Goal: Navigation & Orientation: Find specific page/section

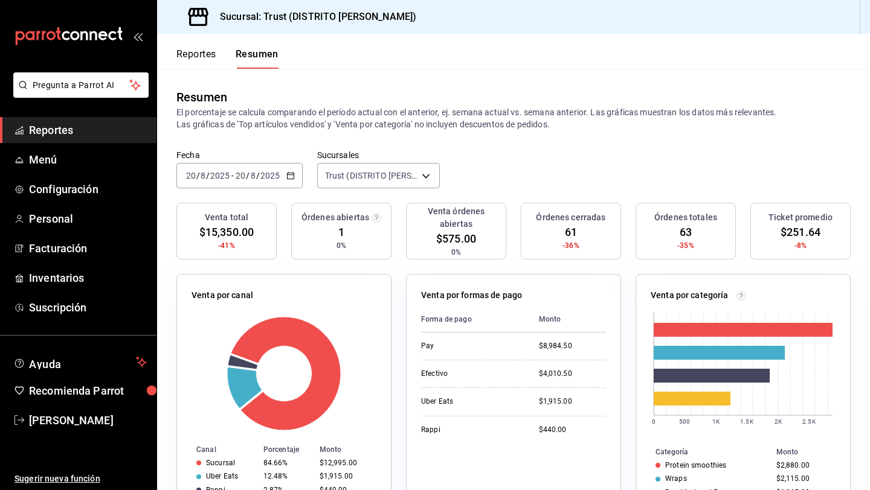
click at [197, 68] on button "Reportes" at bounding box center [196, 58] width 40 height 21
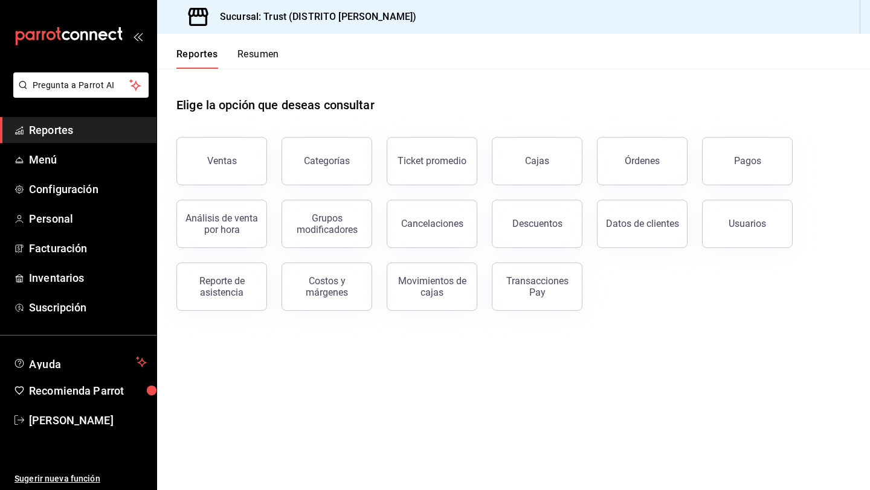
click at [254, 61] on button "Resumen" at bounding box center [258, 58] width 42 height 21
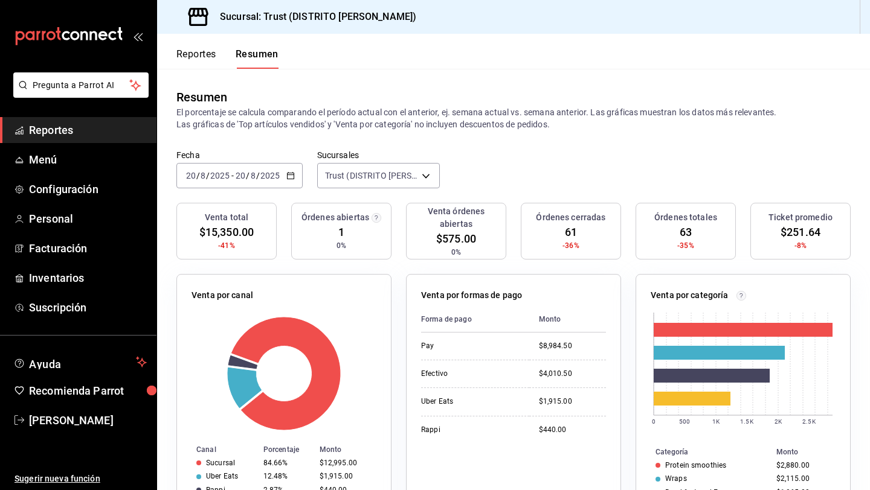
click at [194, 61] on button "Reportes" at bounding box center [196, 58] width 40 height 21
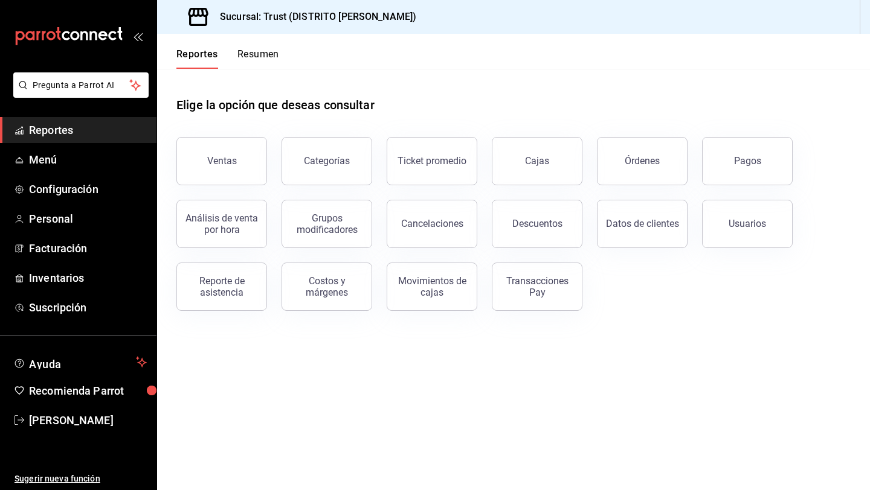
click at [257, 64] on button "Resumen" at bounding box center [258, 58] width 42 height 21
